Goal: Use online tool/utility: Use online tool/utility

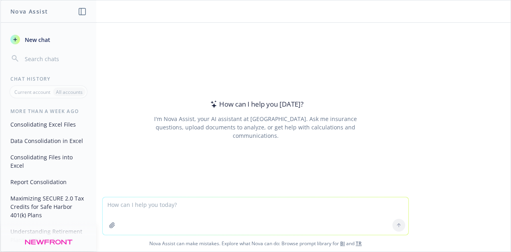
click at [27, 167] on button "Consolidating Files into Excel" at bounding box center [48, 161] width 83 height 22
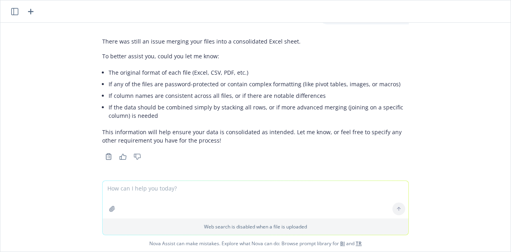
scroll to position [297, 0]
type textarea "consolidate into one excel file"
click at [107, 212] on button "button" at bounding box center [112, 208] width 13 height 13
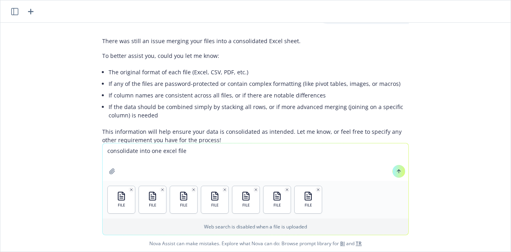
click at [106, 165] on button "button" at bounding box center [112, 171] width 13 height 13
click at [362, 200] on div "FILE FILE FILE FILE FILE FILE FILE" at bounding box center [256, 200] width 306 height 38
click at [399, 170] on icon at bounding box center [399, 171] width 0 height 3
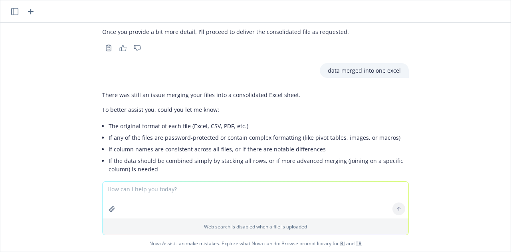
scroll to position [275, 0]
